Goal: Information Seeking & Learning: Learn about a topic

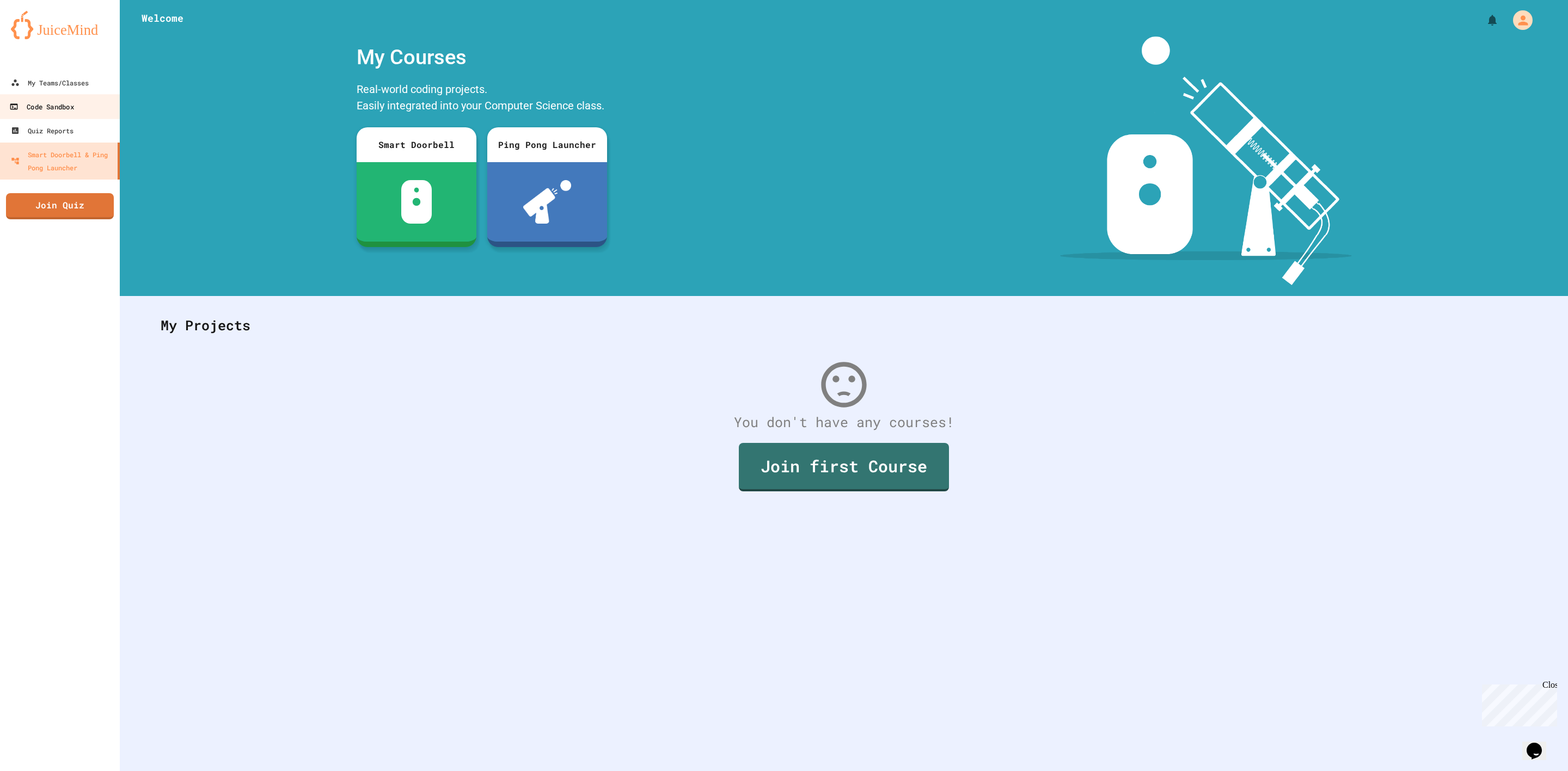
click at [77, 106] on link "Code Sandbox" at bounding box center [60, 106] width 124 height 24
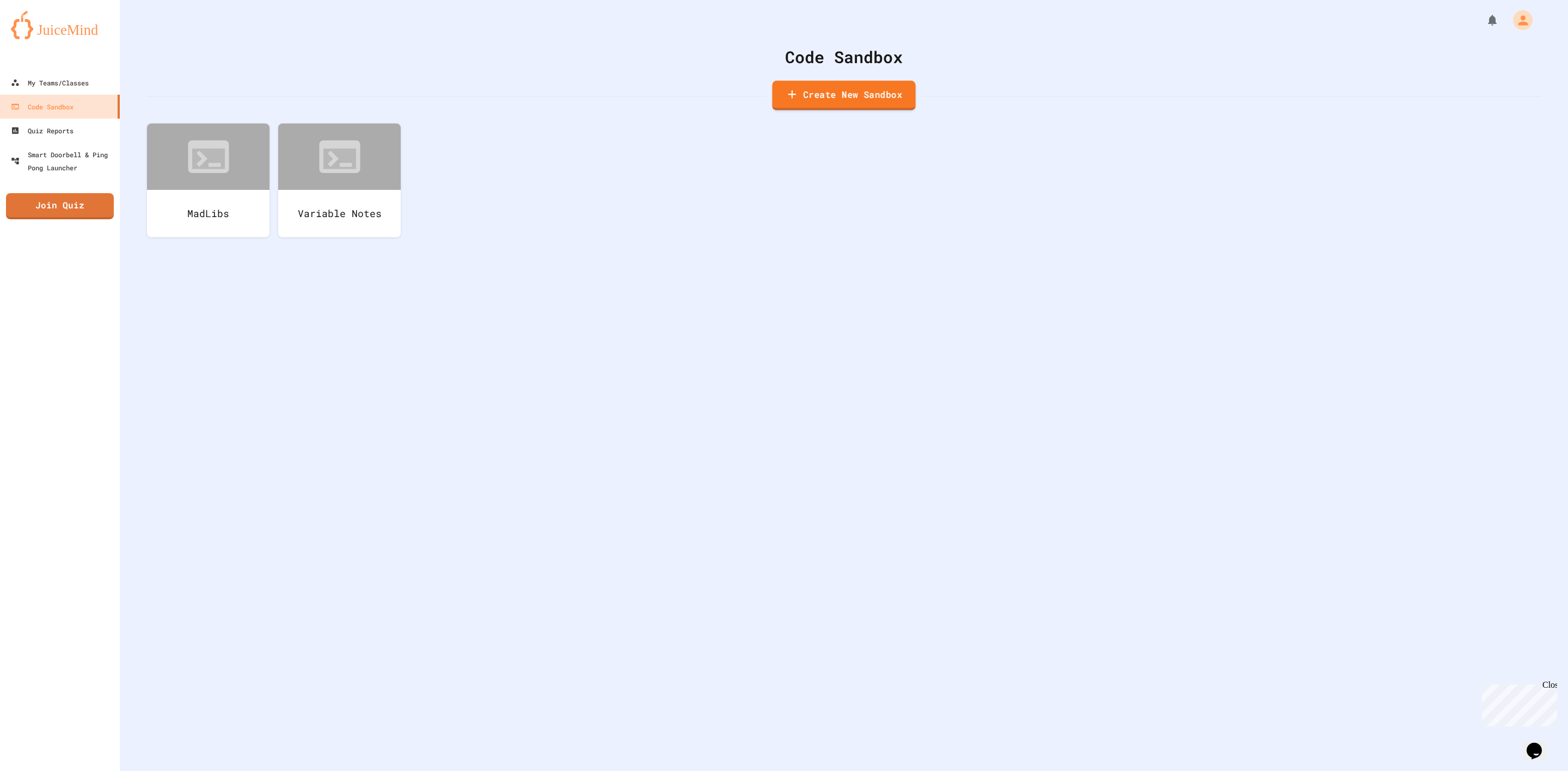
click at [806, 103] on link "Create New Sandbox" at bounding box center [843, 95] width 143 height 30
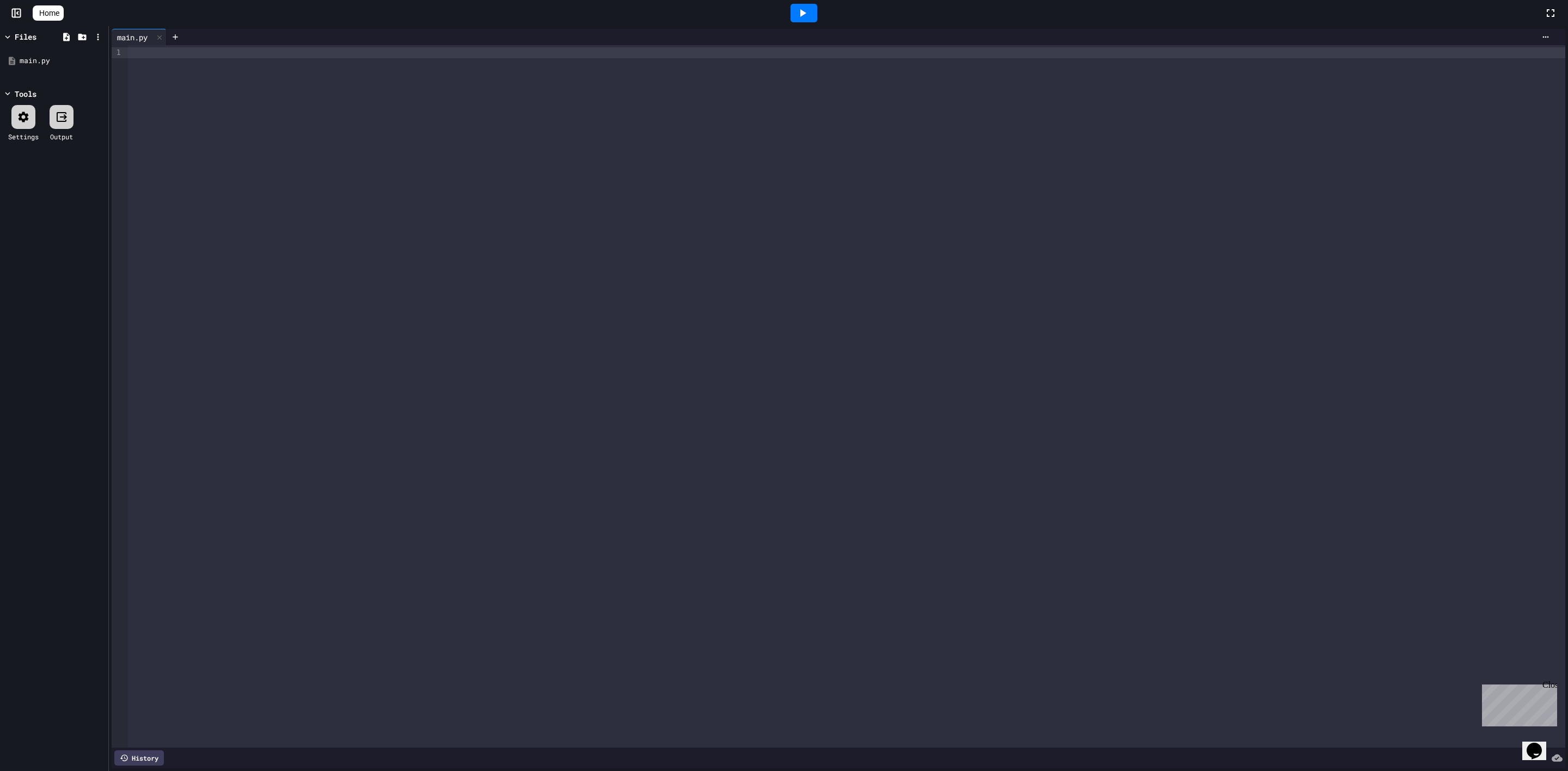
click at [621, 52] on div at bounding box center [846, 52] width 1437 height 11
click at [58, 12] on span "Home" at bounding box center [49, 13] width 20 height 11
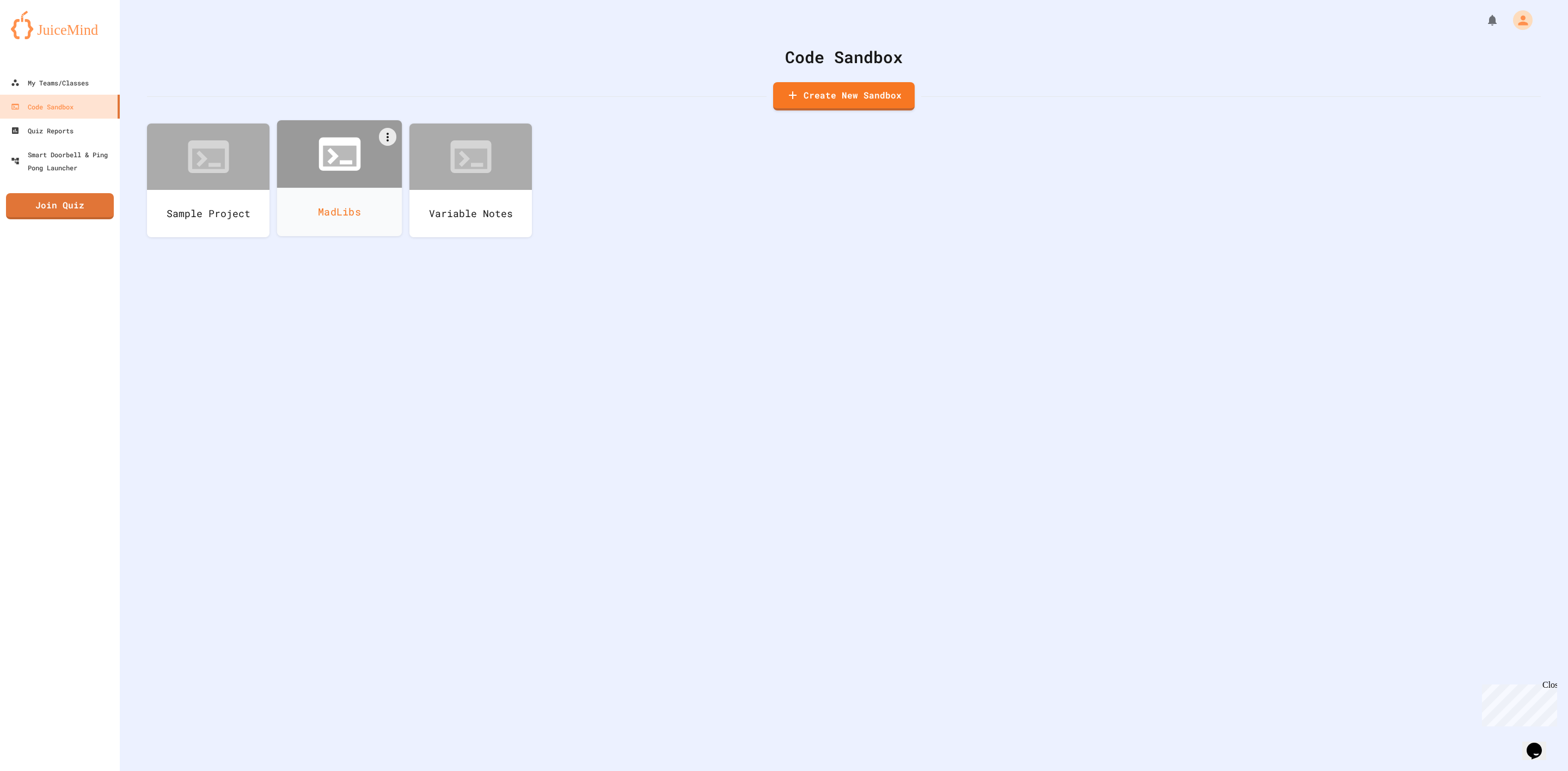
click at [323, 165] on icon at bounding box center [339, 156] width 33 height 20
click at [457, 154] on icon at bounding box center [470, 156] width 33 height 20
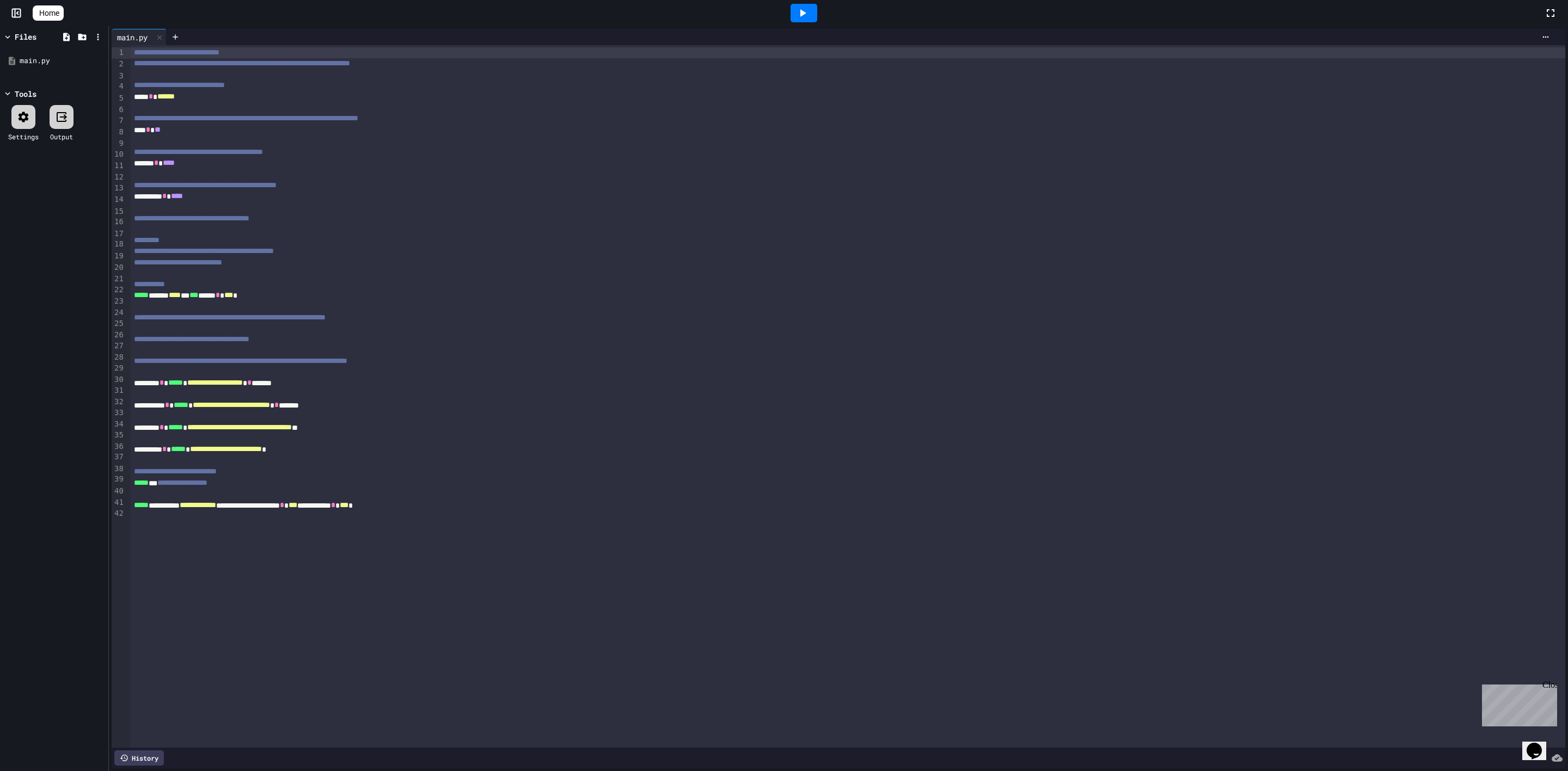
click at [37, 13] on icon at bounding box center [37, 13] width 0 height 0
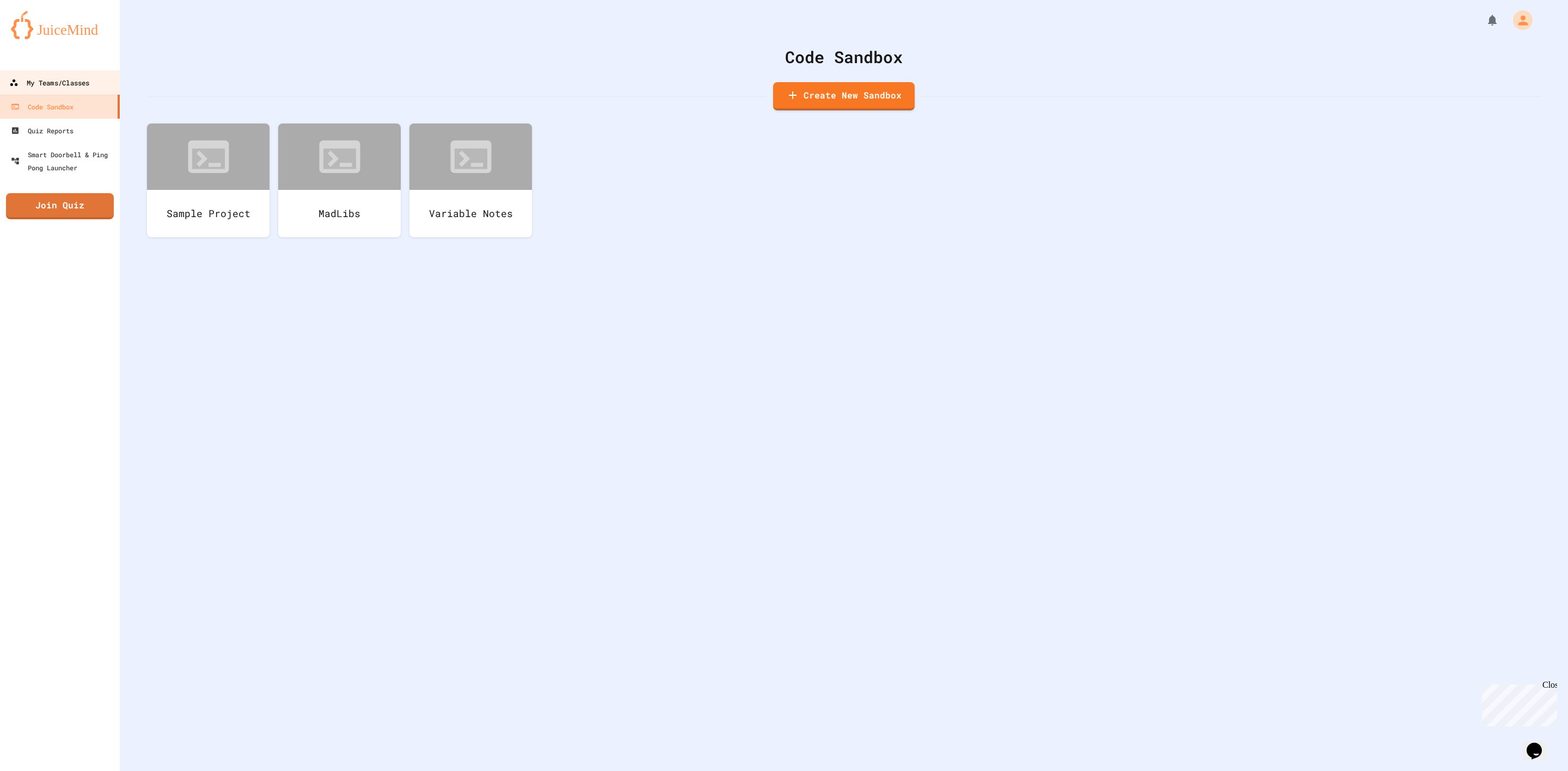
click at [72, 81] on div "My Teams/Classes" at bounding box center [49, 82] width 80 height 13
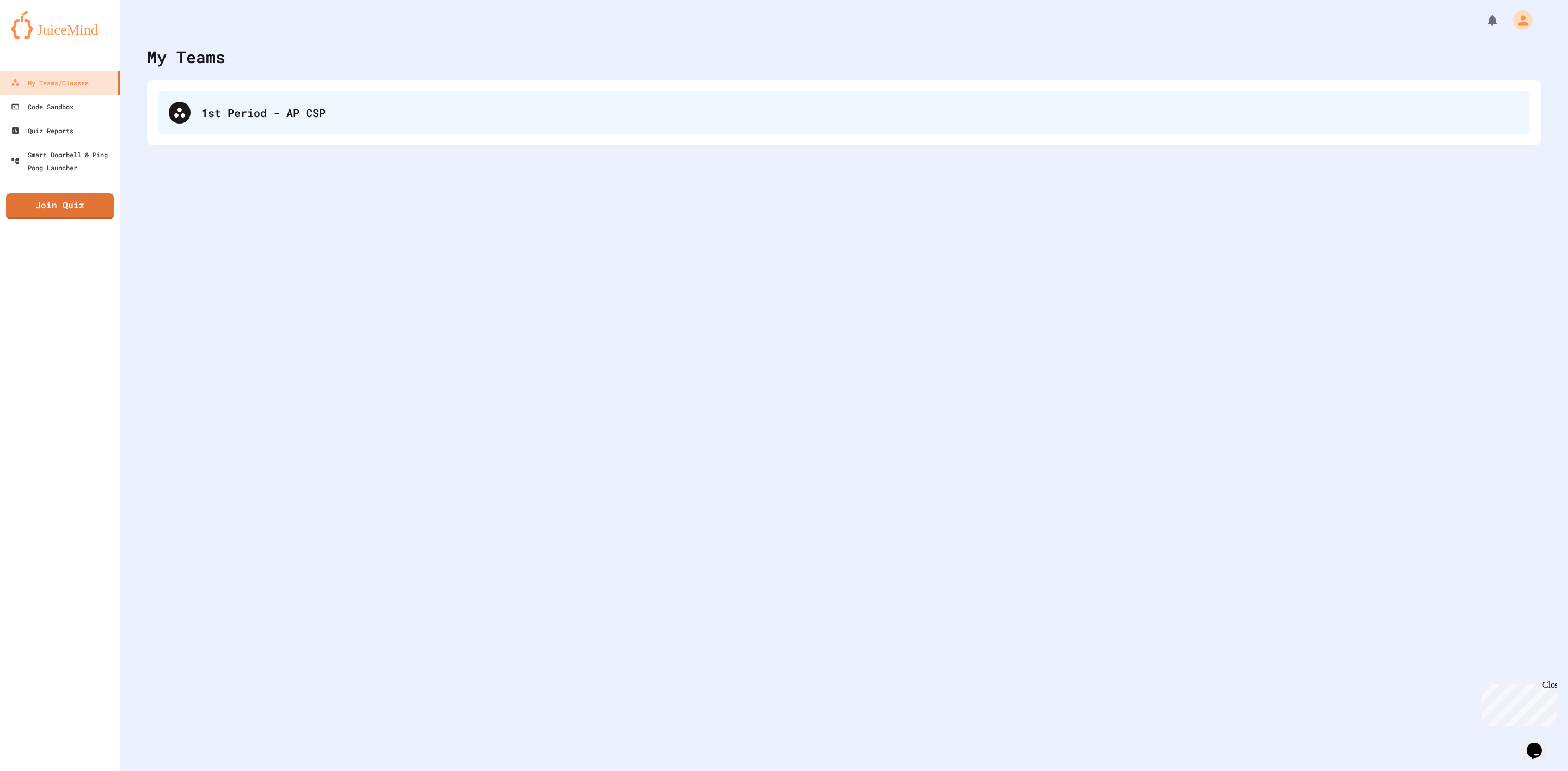
click at [199, 105] on div "1st Period - AP CSP" at bounding box center [844, 113] width 1372 height 44
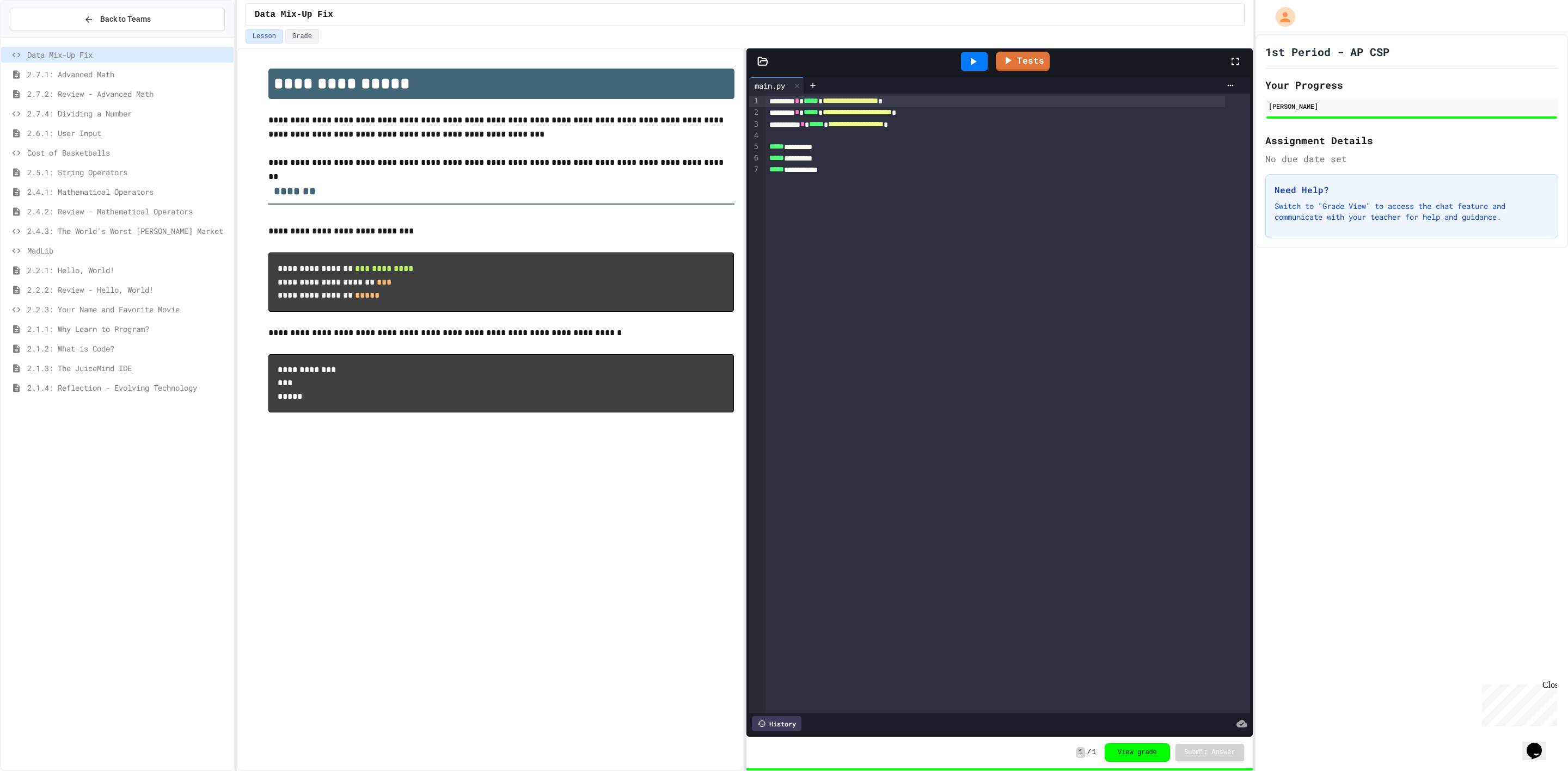
click at [110, 253] on span "MadLib" at bounding box center [128, 250] width 202 height 12
